Goal: Navigation & Orientation: Find specific page/section

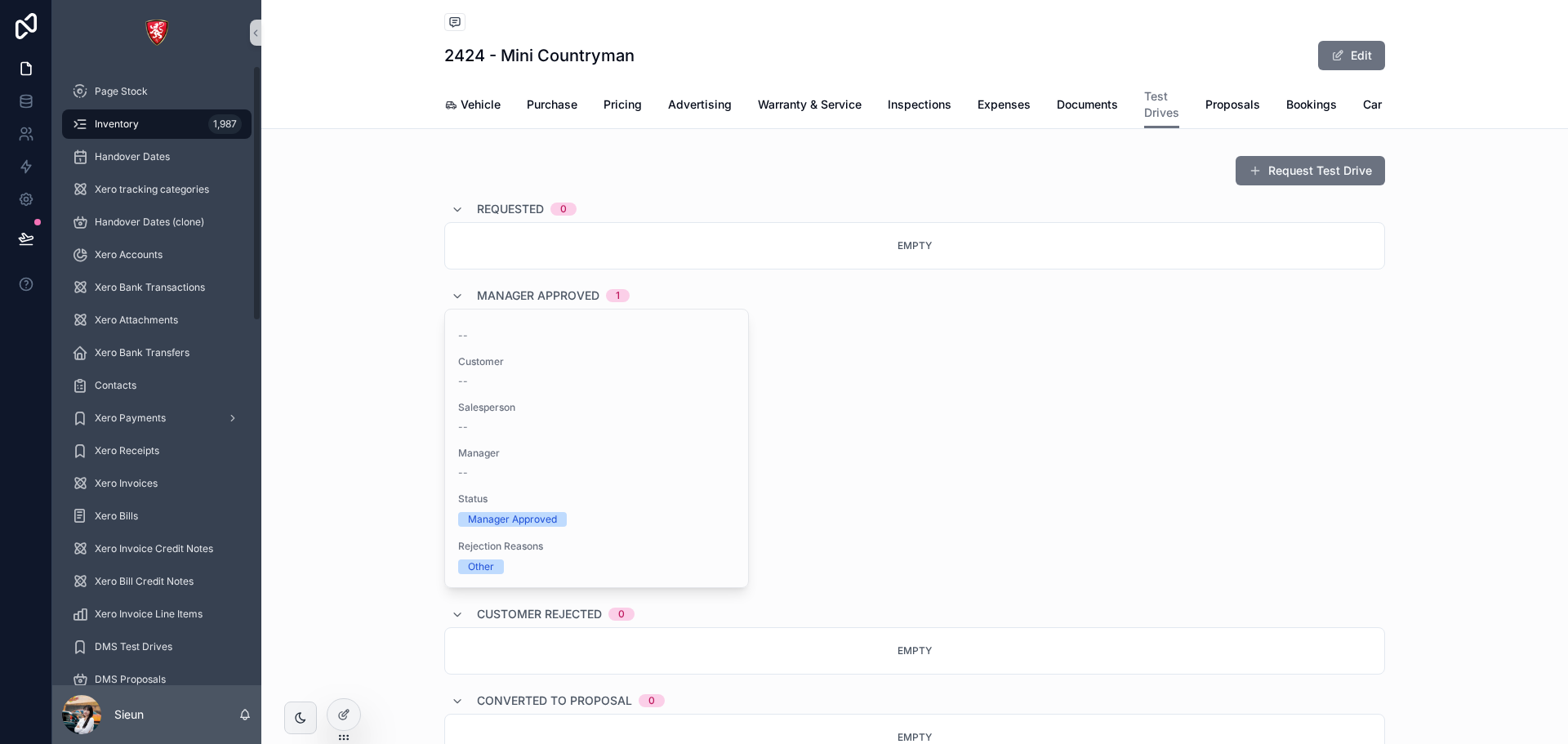
click at [148, 132] on div "Inventory 1,987" at bounding box center [156, 125] width 170 height 27
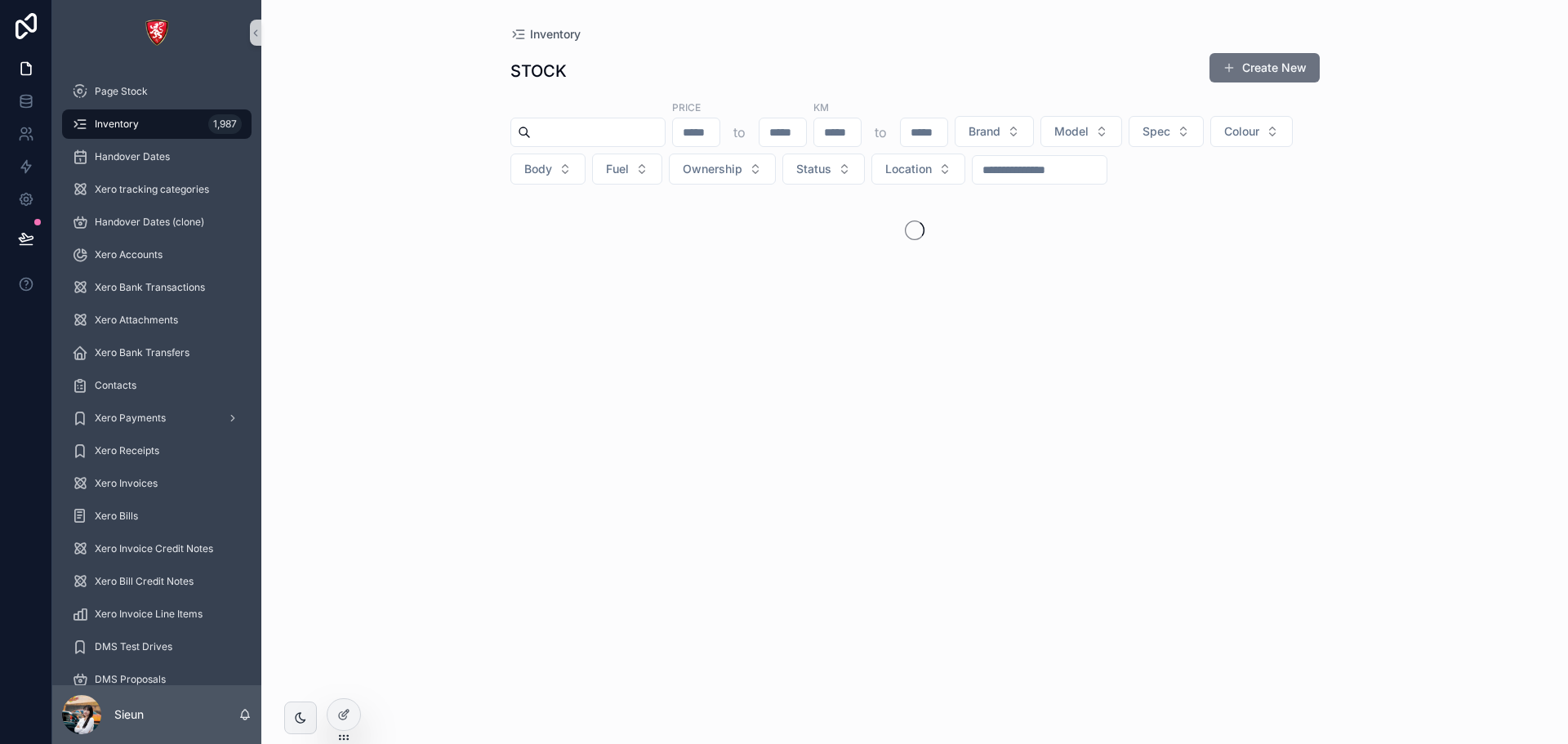
click at [1528, 60] on div "Inventory STOCK Create New Price to KM to Brand Model Spec Colour Body Fuel Own…" at bounding box center [914, 372] width 1307 height 744
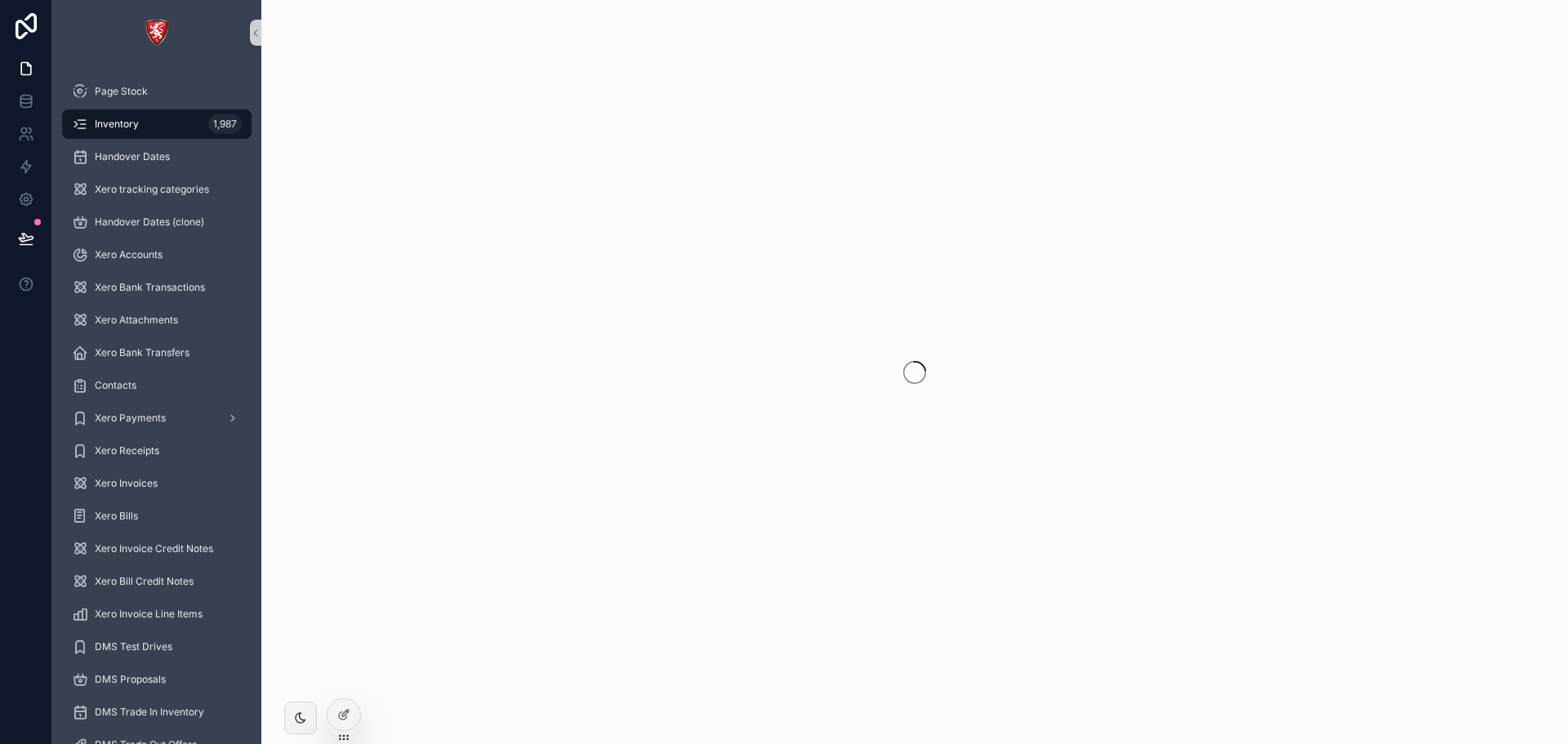
drag, startPoint x: 538, startPoint y: 10, endPoint x: 1130, endPoint y: 9, distance: 592.0
click at [538, 10] on div "scrollable content" at bounding box center [914, 372] width 1307 height 744
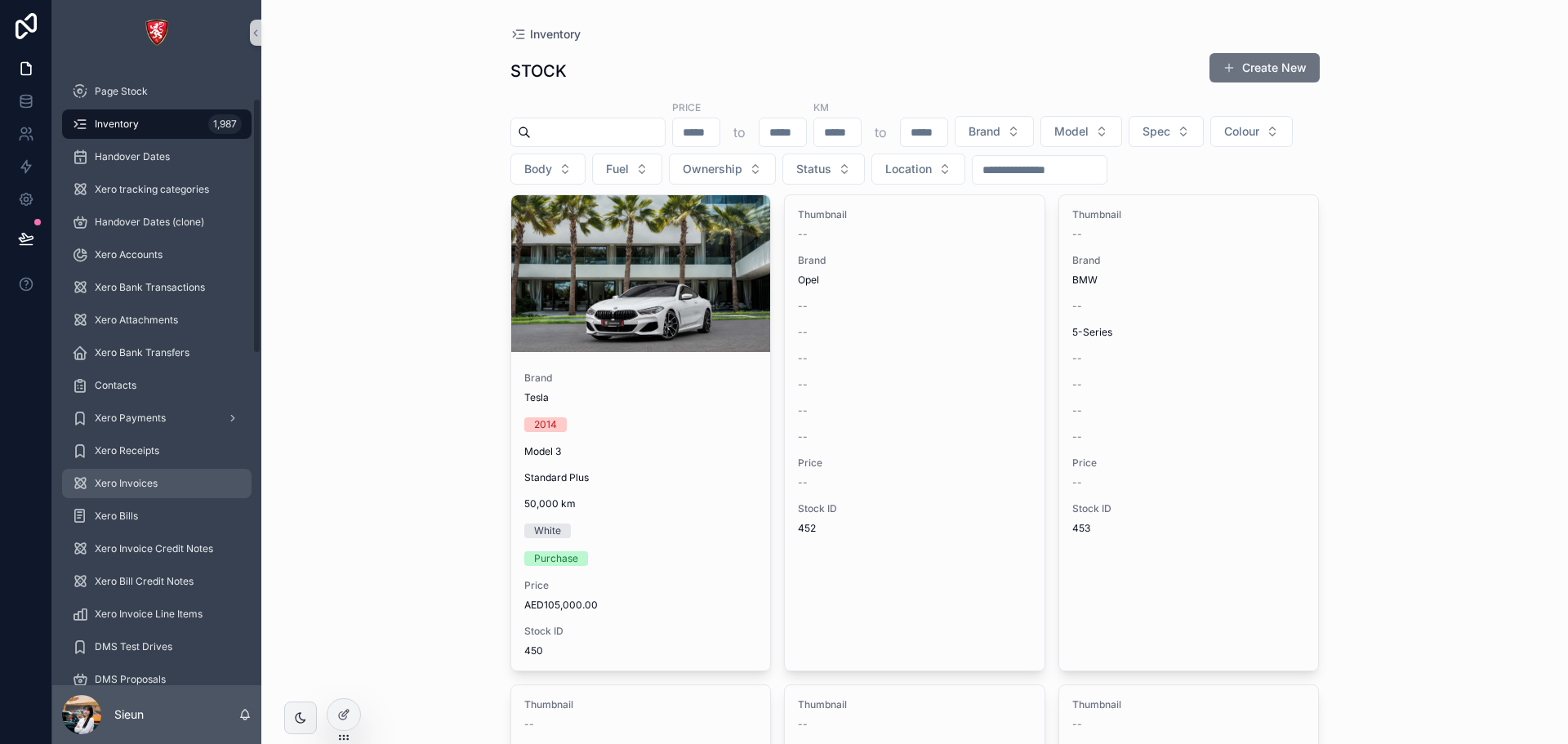
scroll to position [408, 0]
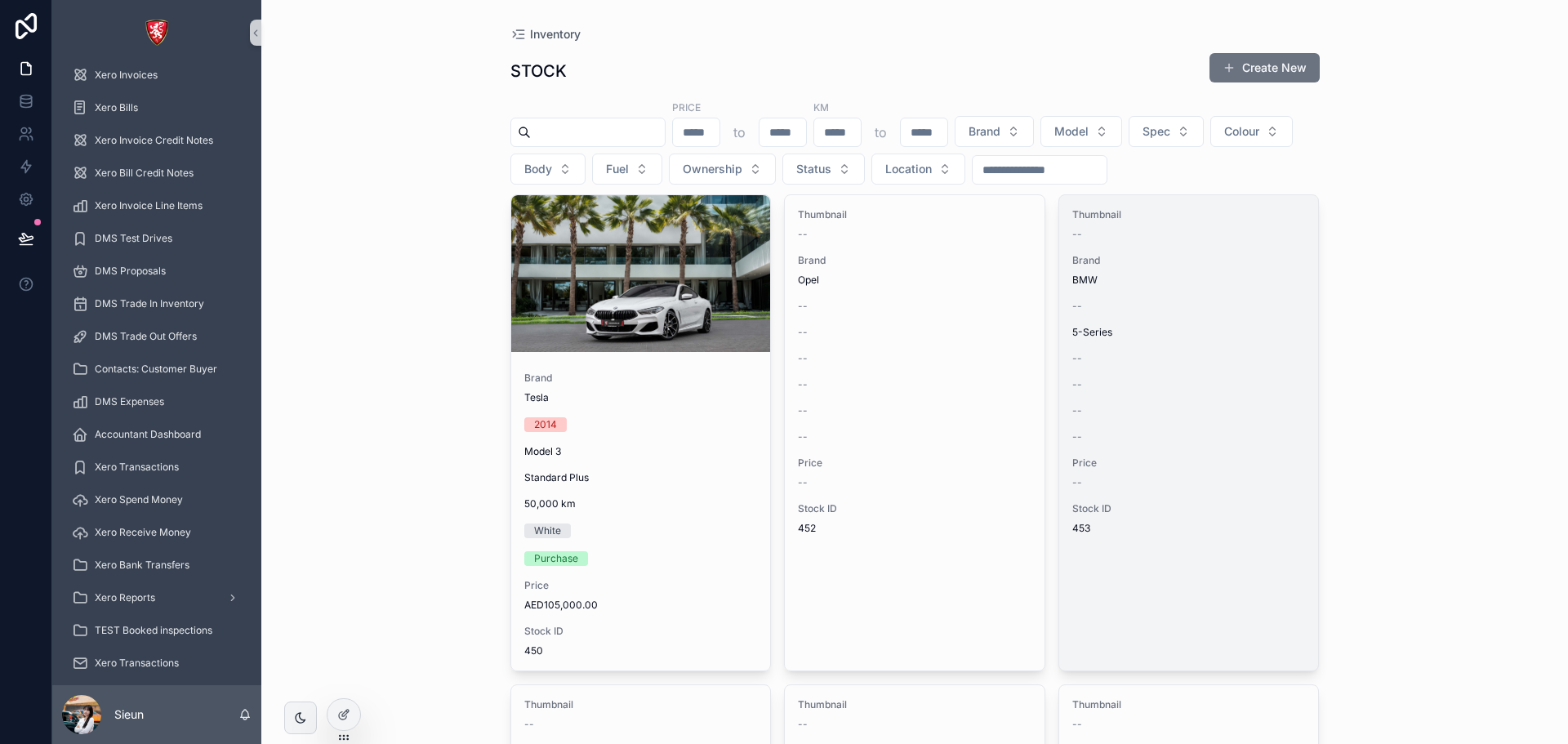
drag, startPoint x: 1519, startPoint y: 459, endPoint x: 1174, endPoint y: 475, distance: 345.4
click at [1519, 459] on div "Inventory STOCK Create New Price to KM to Brand Model Spec Colour Body Fuel Own…" at bounding box center [914, 372] width 1307 height 744
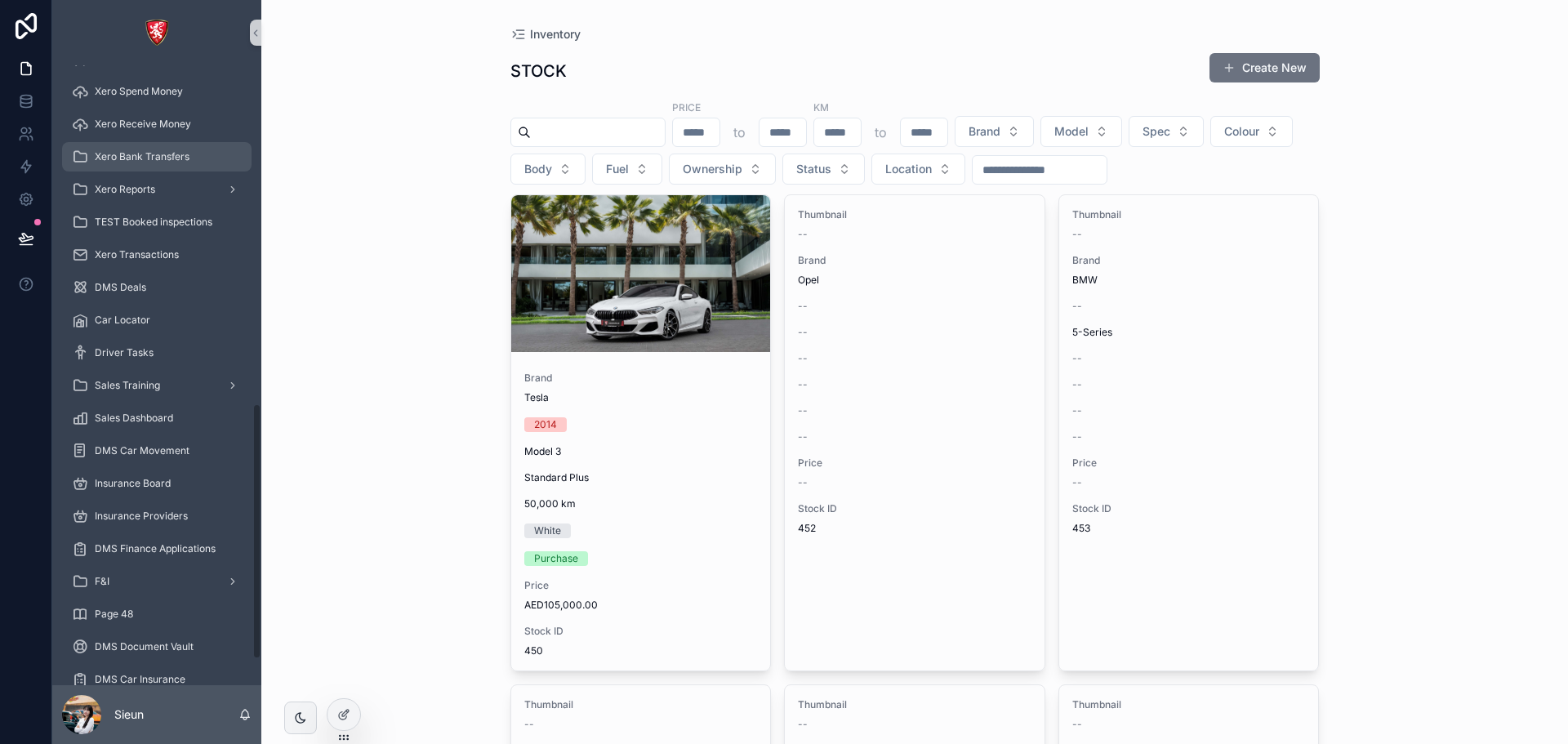
scroll to position [880, 0]
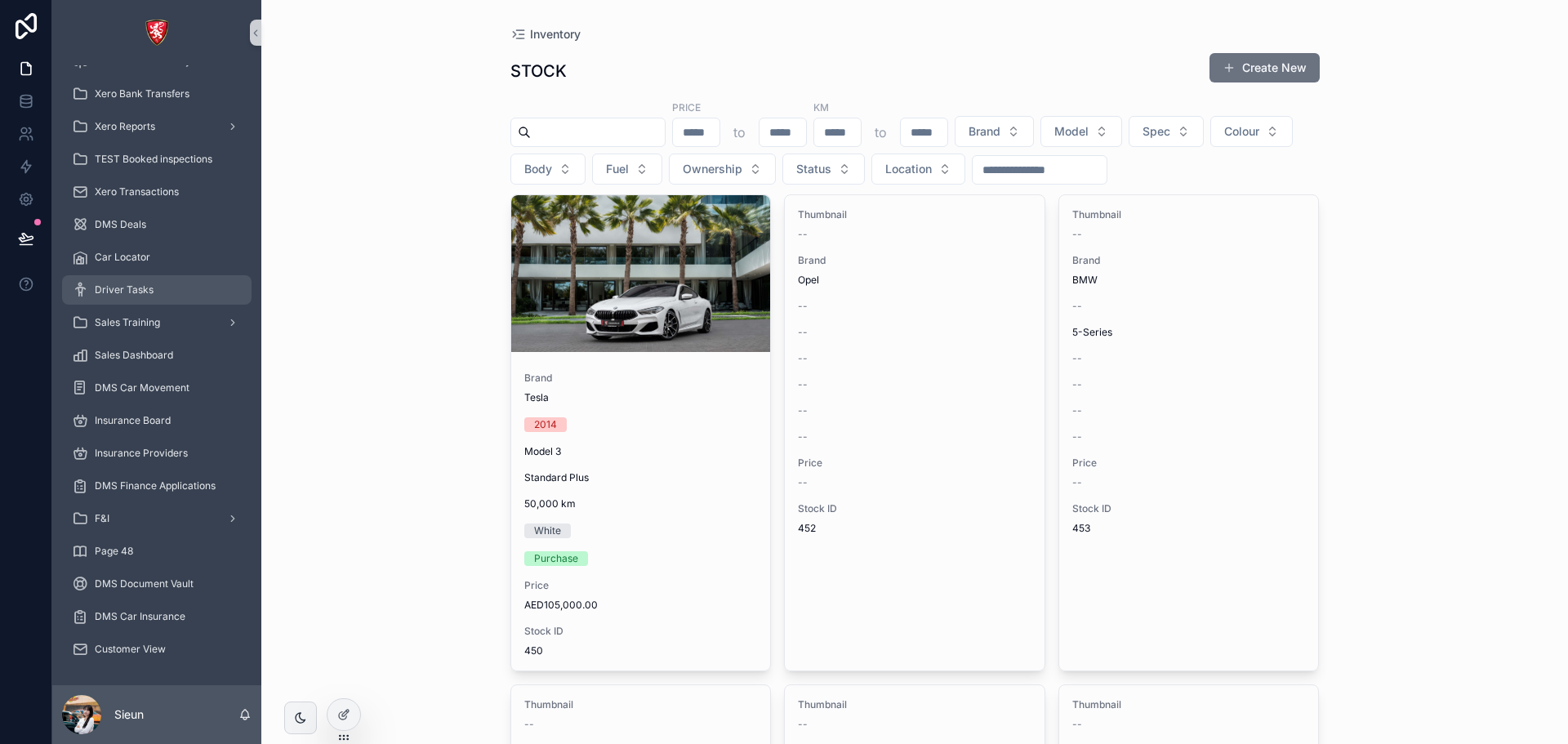
click at [144, 287] on span "Driver Tasks" at bounding box center [124, 290] width 59 height 13
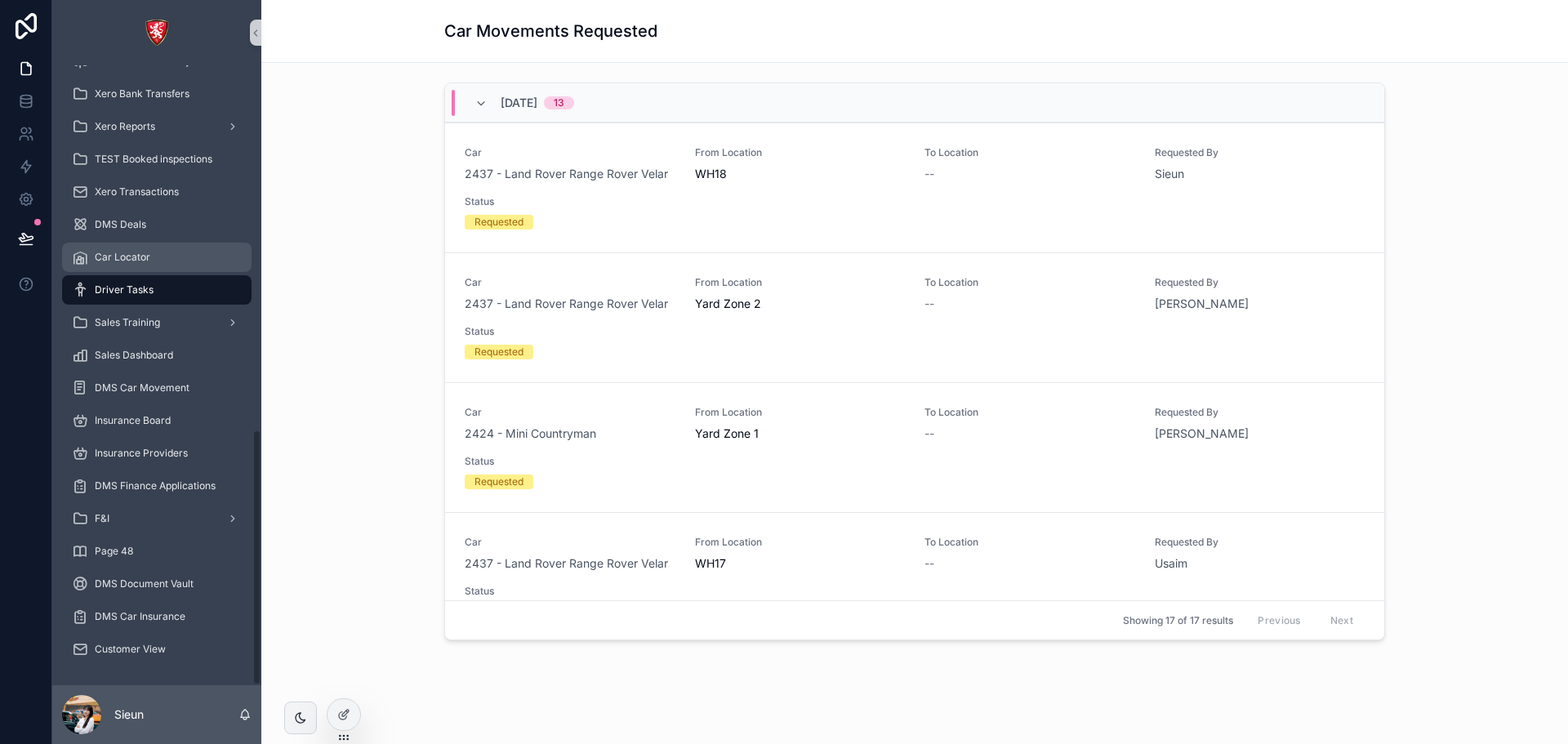
click at [125, 263] on span "Car Locator" at bounding box center [122, 257] width 56 height 13
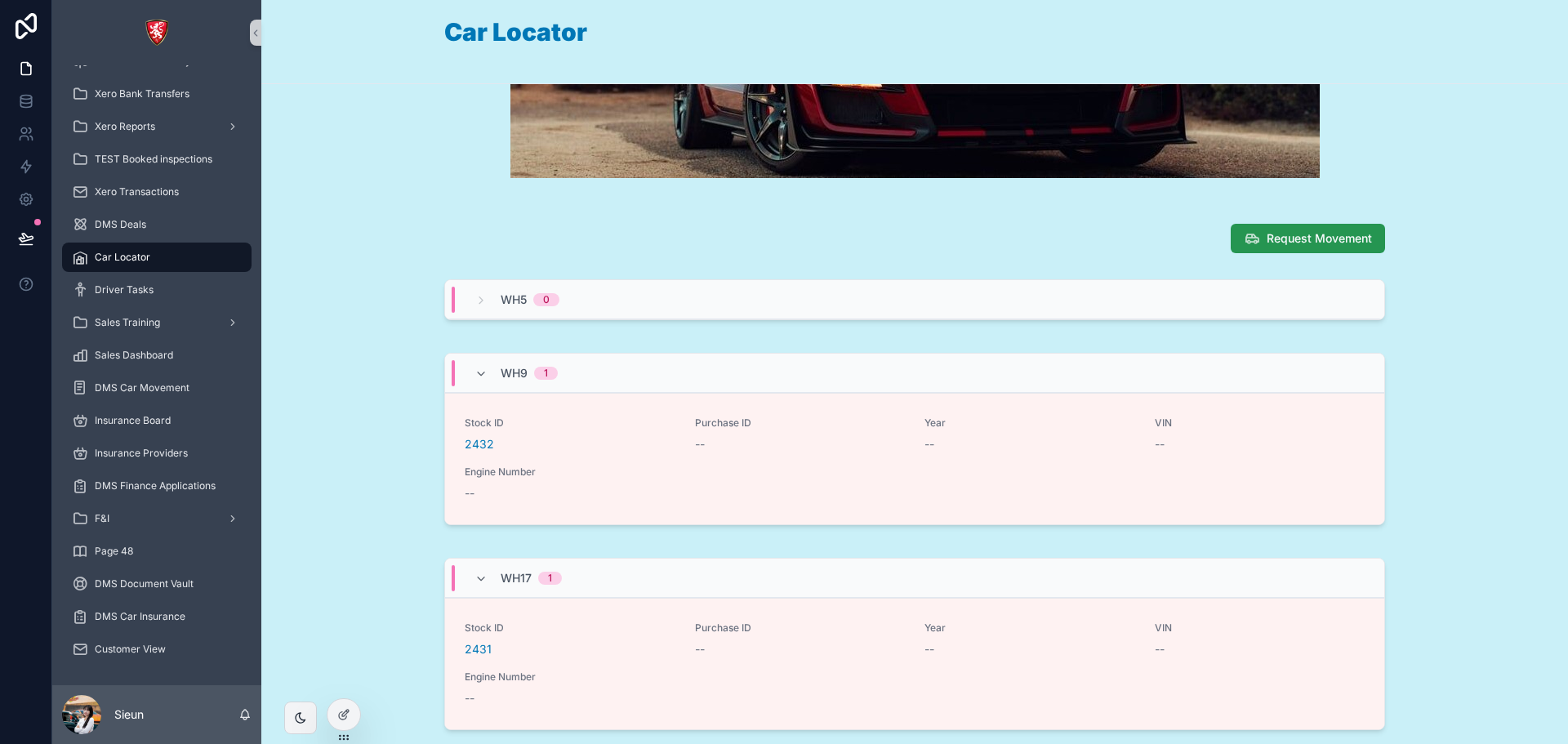
scroll to position [572, 0]
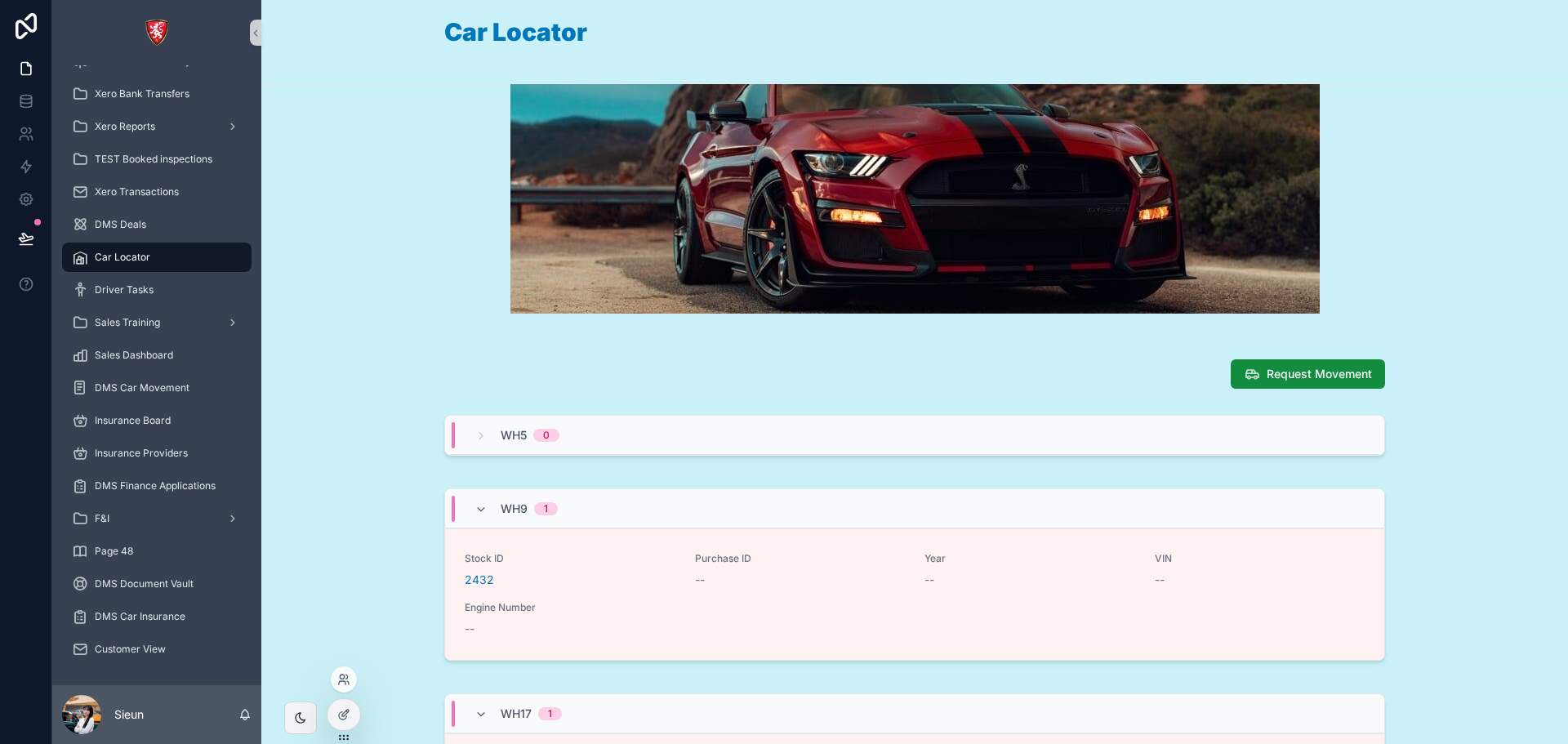
click at [352, 709] on div at bounding box center [344, 714] width 33 height 31
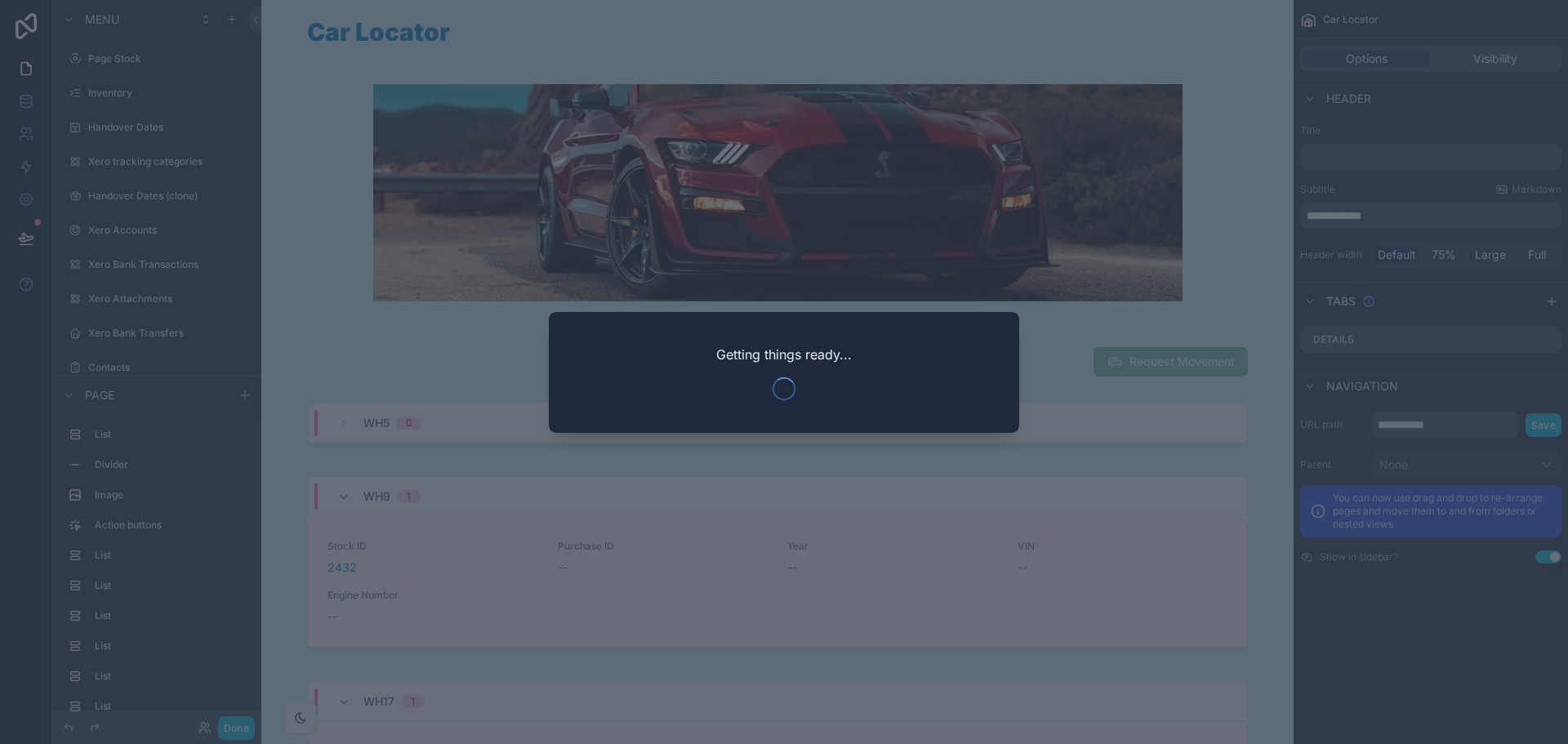
scroll to position [777, 0]
click at [731, 384] on div "Getting things ready..." at bounding box center [784, 372] width 471 height 121
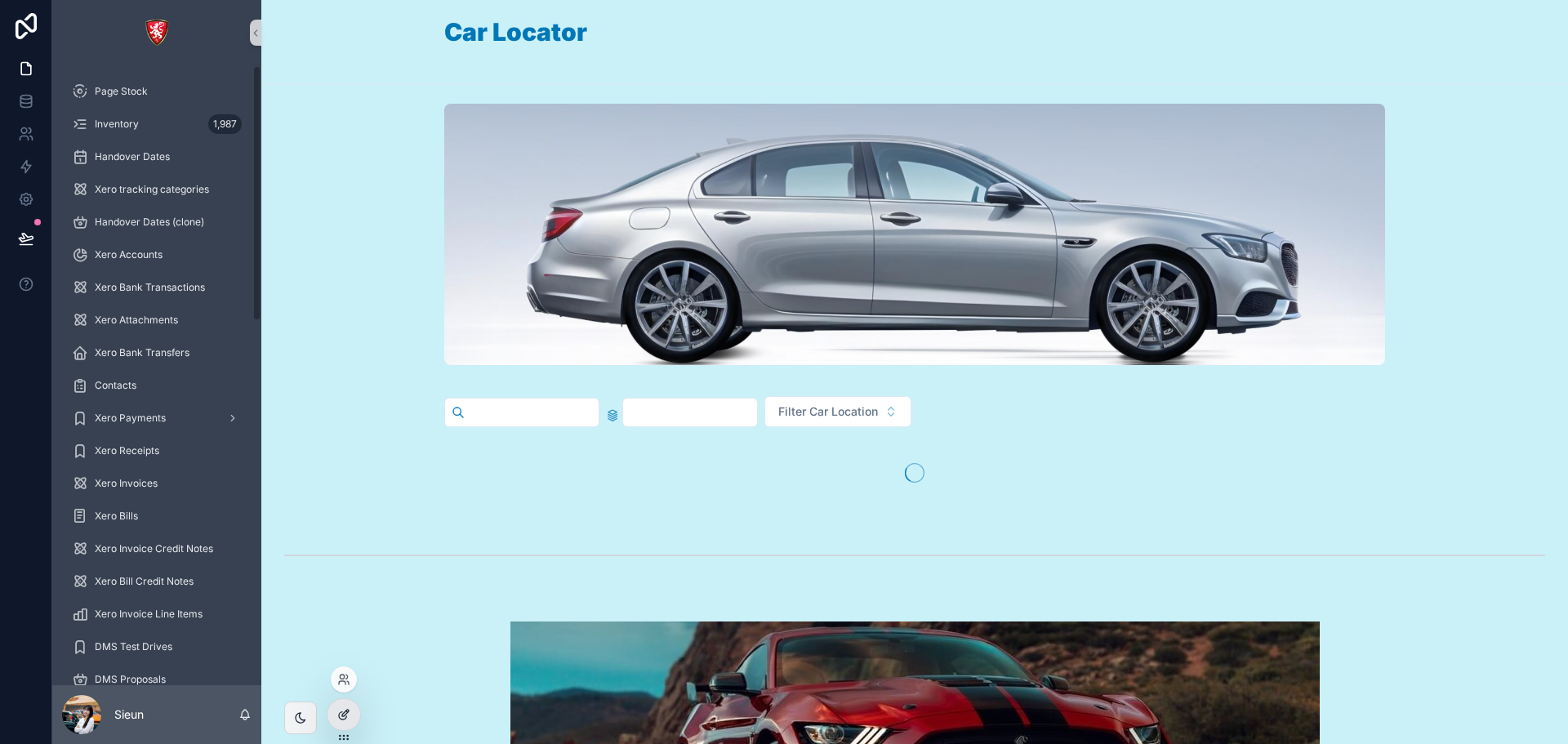
click at [341, 710] on icon at bounding box center [344, 715] width 13 height 13
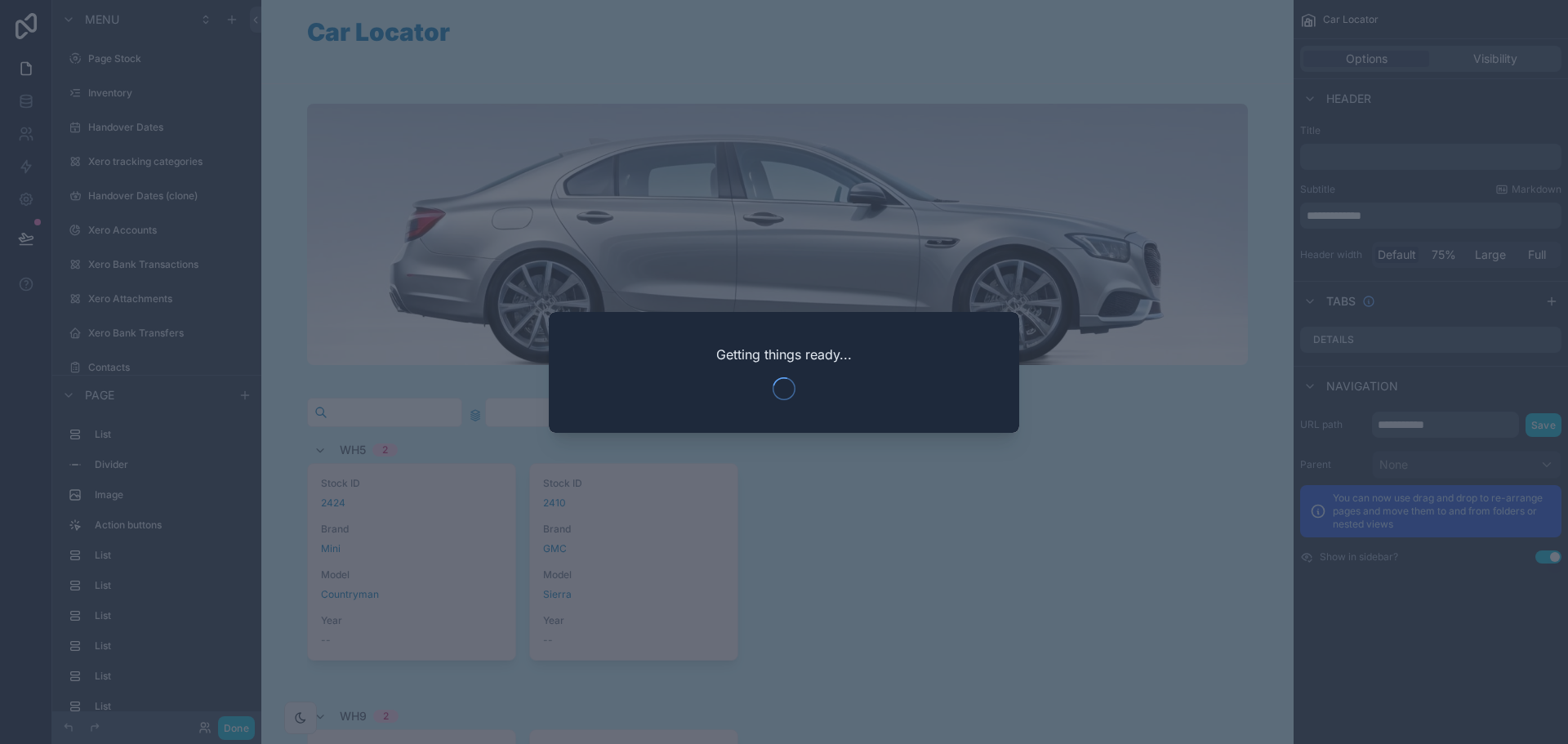
scroll to position [777, 0]
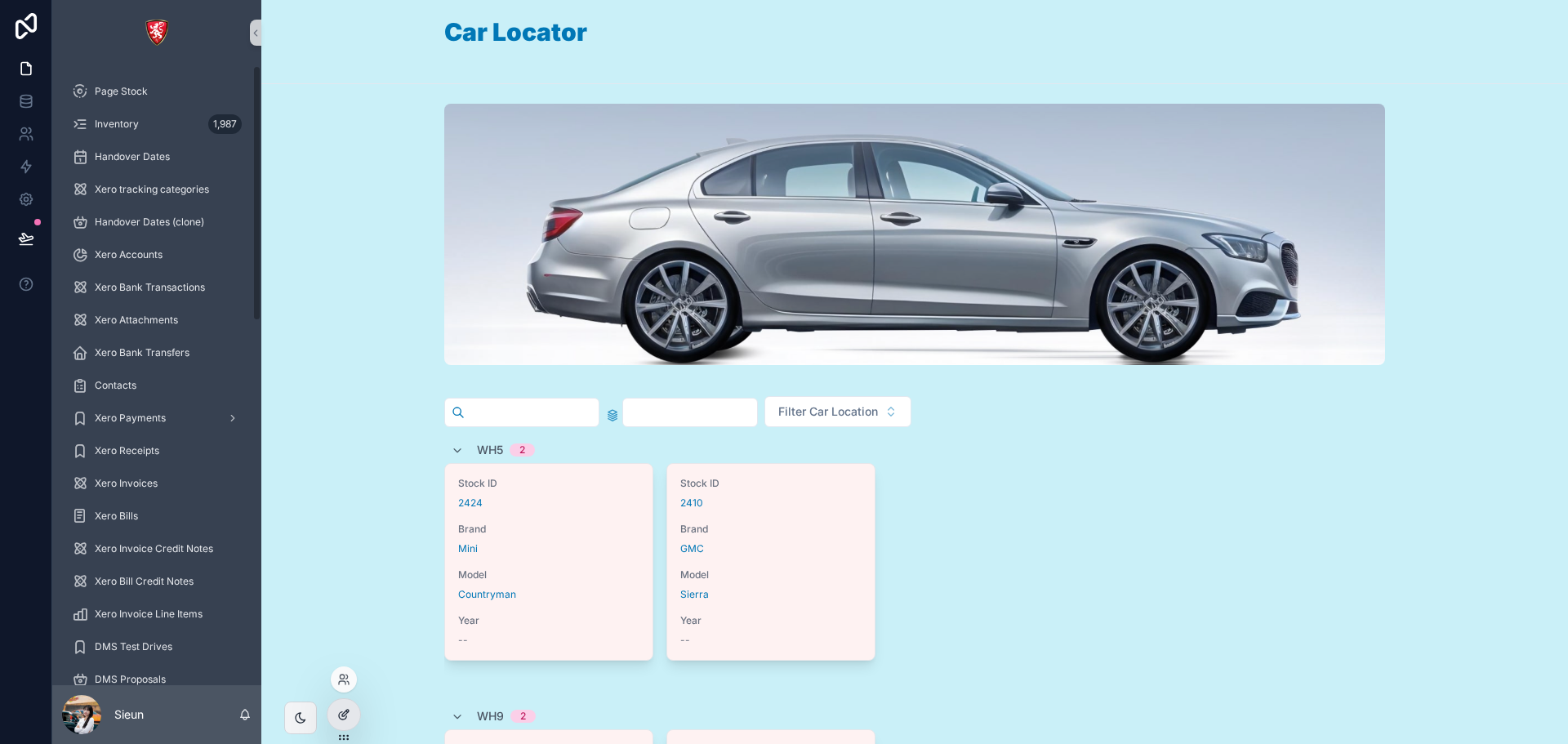
click at [342, 714] on icon at bounding box center [344, 715] width 13 height 13
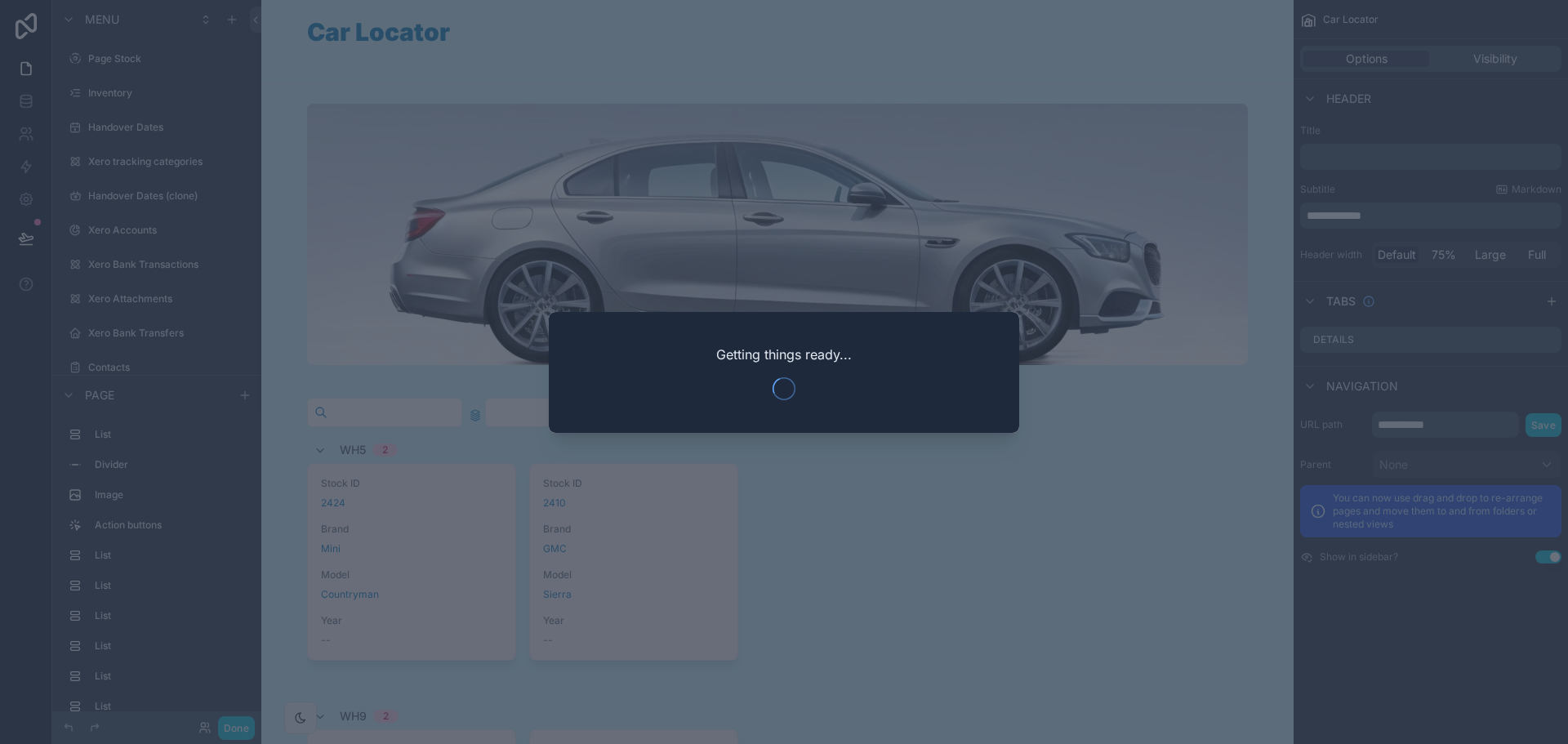
scroll to position [777, 0]
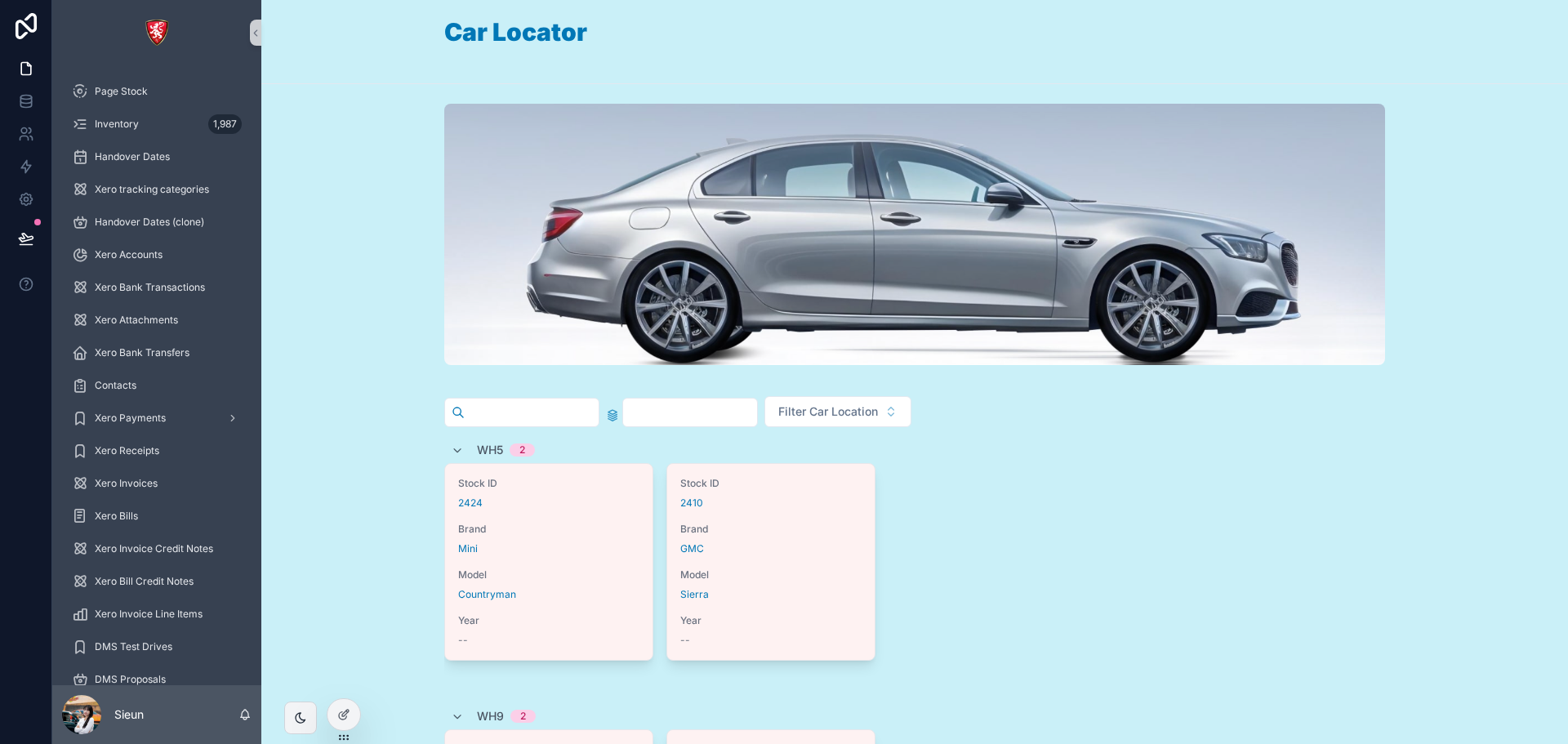
drag, startPoint x: 333, startPoint y: 718, endPoint x: 1200, endPoint y: 387, distance: 928.0
click at [333, 718] on div at bounding box center [344, 714] width 33 height 31
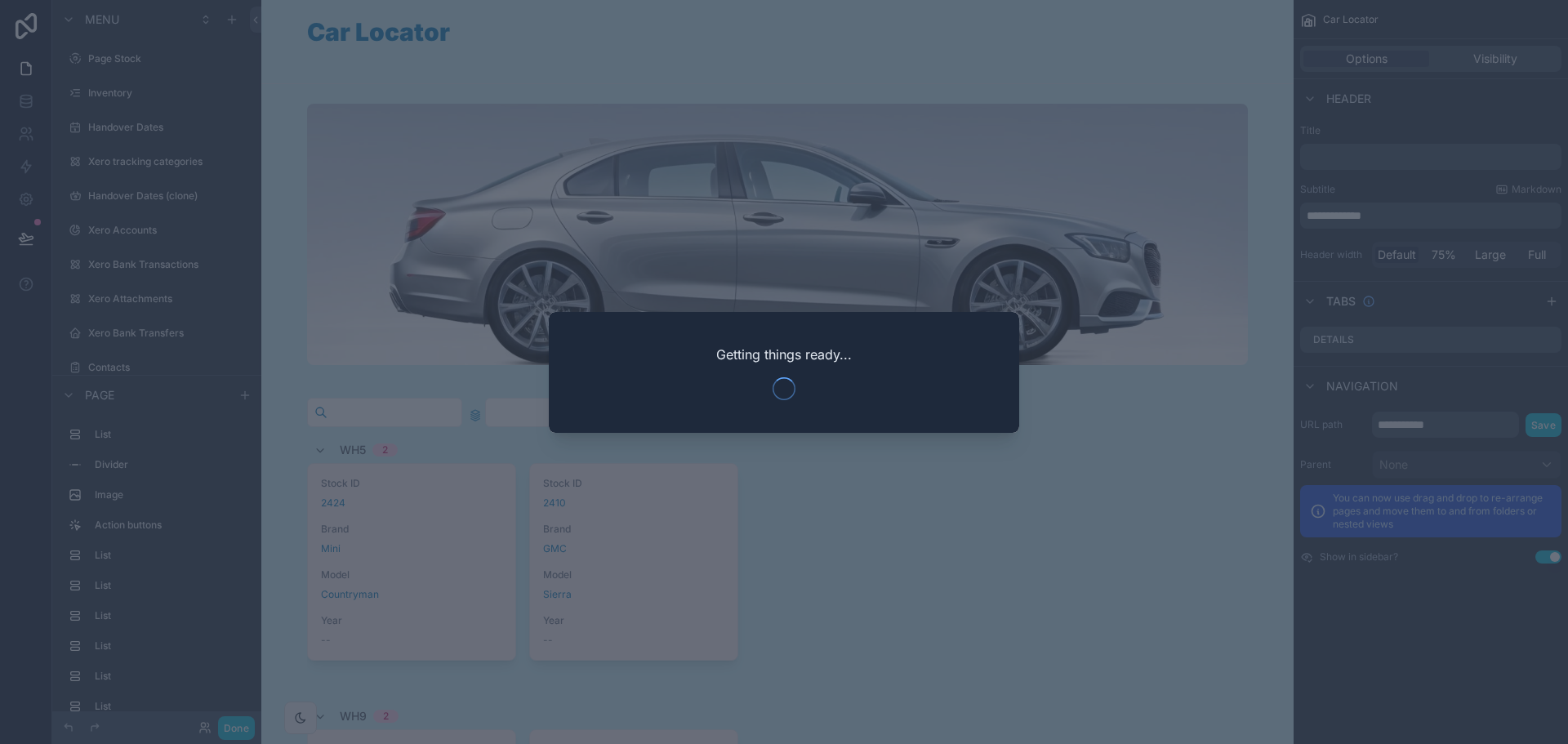
scroll to position [777, 0]
